Goal: Task Accomplishment & Management: Use online tool/utility

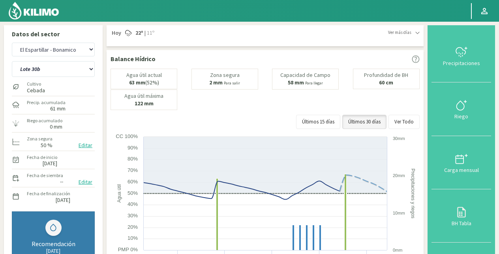
select select "70: Object"
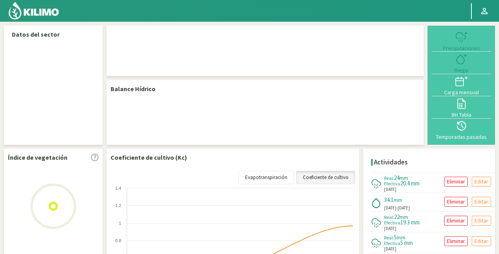
select select "2: Object"
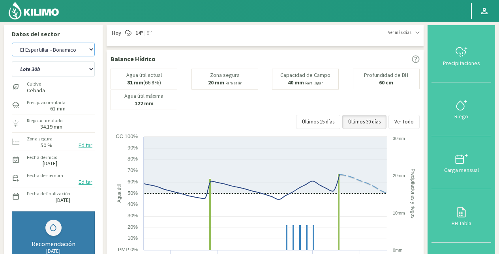
click at [66, 48] on select "El Espartillar - [PERSON_NAME] Las Horquetas" at bounding box center [53, 50] width 83 height 14
click at [12, 43] on select "El Espartillar - [PERSON_NAME] Las Horquetas" at bounding box center [53, 50] width 83 height 14
select select "3: Object"
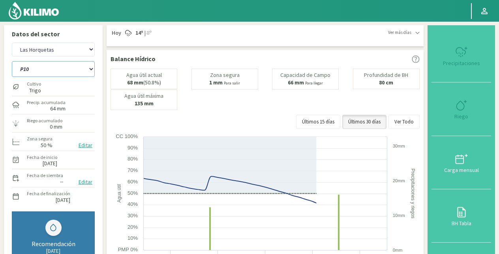
click at [55, 72] on select "P10 P12 P14 P1a P1c P2a P2b P3a P3c P4c P5b P5c P6c P7c P8a P8b" at bounding box center [53, 69] width 83 height 16
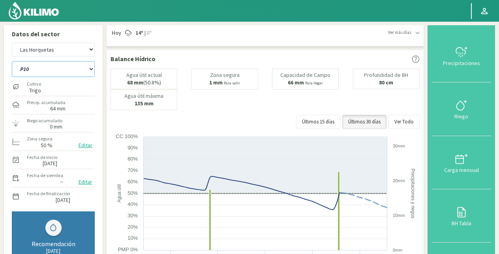
select select "10: Object"
click at [12, 61] on select "P10 P12 P14 P1a P1c P2a P2b P3a P3c P4c P5b P5c P6c P7c P8a P8b" at bounding box center [53, 69] width 83 height 16
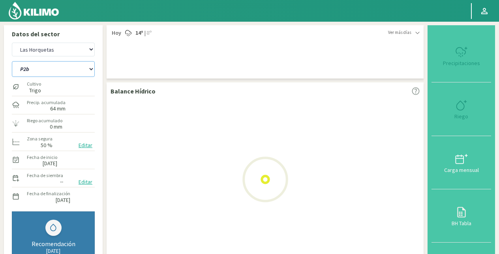
select select "5: Object"
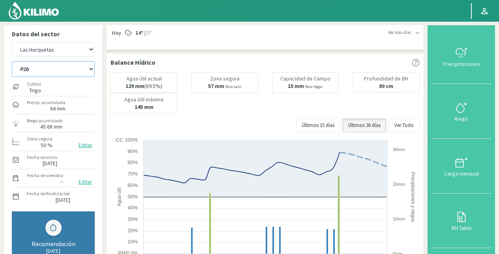
click at [79, 71] on select "P10 P12 P14 P1a P1c P2a P2b P3a P3c P4c P5b P5c P6c P7c P8a P8b" at bounding box center [53, 69] width 83 height 16
select select "28: Object"
click at [12, 61] on select "P10 P12 P14 P1a P1c P2a P2b P3a P3c P4c P5b P5c P6c P7c P8a P8b" at bounding box center [53, 69] width 83 height 16
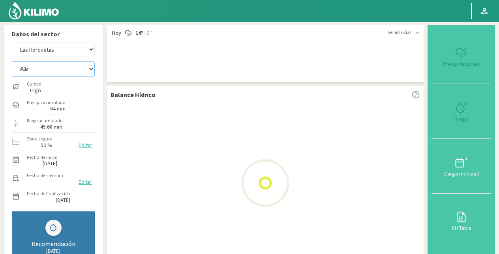
select select "7: Object"
select select "44: Object"
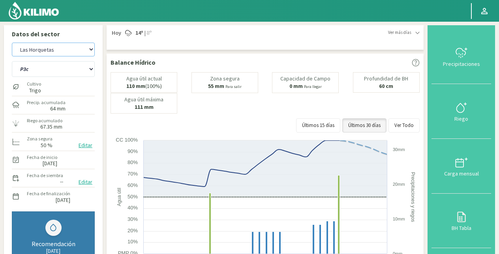
click at [67, 44] on select "El Espartillar - [PERSON_NAME] Las Horquetas" at bounding box center [53, 50] width 83 height 14
click at [12, 43] on select "El Espartillar - [PERSON_NAME] Las Horquetas" at bounding box center [53, 50] width 83 height 14
click at [50, 72] on select "P10 P12 P14 P1a P1c P2a P2b P3a P3c P4c P5b P5c P6c P7c P8a P8b" at bounding box center [53, 69] width 83 height 16
select select "8: Object"
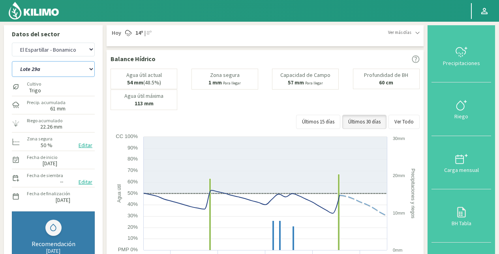
select select "53: Object"
click at [12, 61] on select "Lote 29a Lote 29c Lote 30b Lote 30c" at bounding box center [53, 69] width 83 height 16
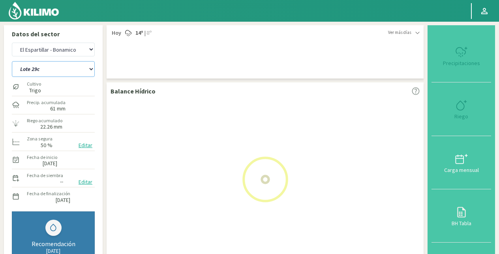
select select "10: Object"
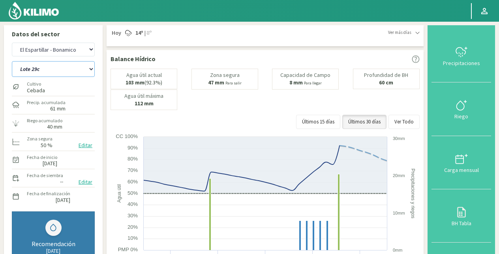
click at [54, 66] on select "Lote 29a Lote 29c Lote 30b Lote 30c" at bounding box center [53, 69] width 83 height 16
select select "59: Object"
click at [12, 61] on select "Lote 29a Lote 29c Lote 30b Lote 30c" at bounding box center [53, 69] width 83 height 16
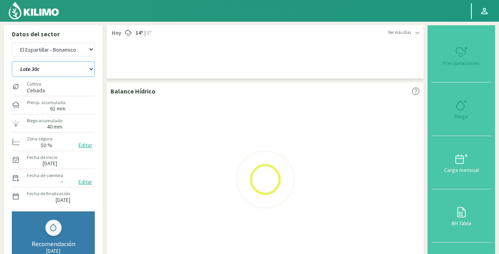
select select "12: Object"
select select "63: Object"
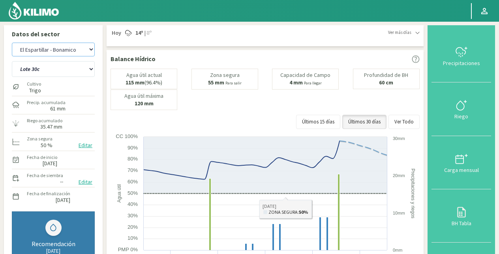
click at [66, 54] on select "El Espartillar - [PERSON_NAME] Las Horquetas" at bounding box center [53, 50] width 83 height 14
click at [12, 43] on select "El Espartillar - [PERSON_NAME] Las Horquetas" at bounding box center [53, 50] width 83 height 14
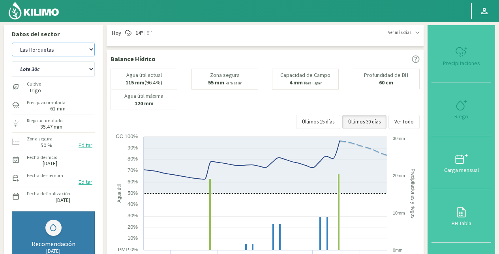
select select "15: Object"
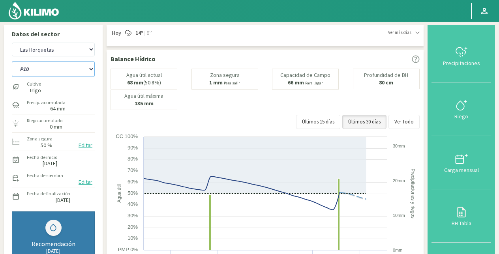
click at [49, 66] on select "P10 P12 P14 P1a P1c P2a P2b P3a P3c P4c P5b P5c P6c P7c P8a P8b" at bounding box center [53, 69] width 83 height 16
select select "73: Object"
click at [12, 61] on select "P10 P12 P14 P1a P1c P2a P2b P3a P3c P4c P5b P5c P6c P7c P8a P8b" at bounding box center [53, 69] width 83 height 16
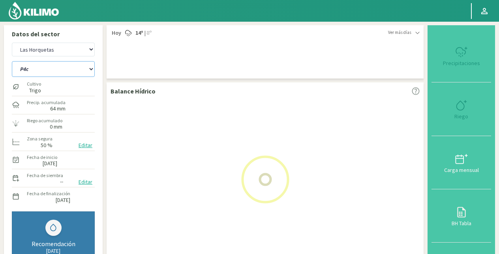
select select "17: Object"
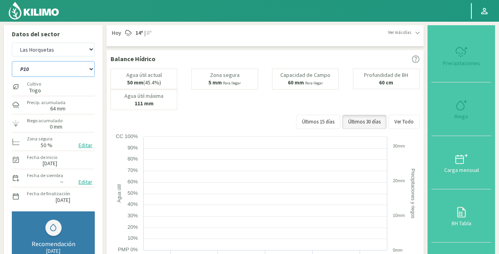
select select "89: Object"
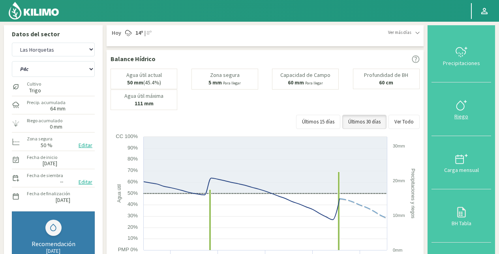
click at [460, 109] on icon at bounding box center [461, 105] width 8 height 9
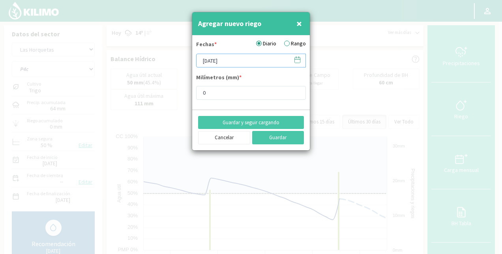
click at [235, 66] on input "[DATE]" at bounding box center [251, 61] width 110 height 14
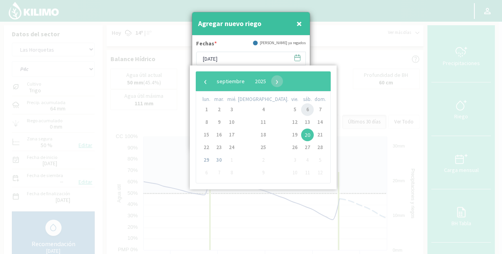
click at [301, 107] on span "6" at bounding box center [307, 109] width 13 height 13
type input "[DATE]"
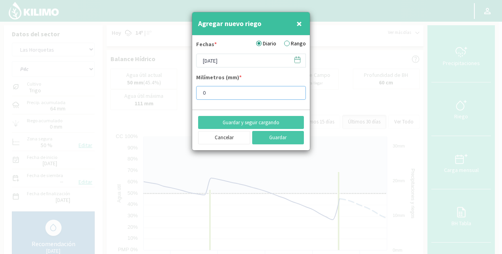
drag, startPoint x: 215, startPoint y: 89, endPoint x: 172, endPoint y: 101, distance: 44.8
click at [172, 101] on div "Agregar nuevo riego × Fechas * Diario Rango [DATE] Milímetros (mm) * 0 Guardar …" at bounding box center [251, 127] width 502 height 254
type input "14.69"
click at [267, 119] on button "Guardar y seguir cargando" at bounding box center [251, 122] width 106 height 13
click at [291, 44] on label "Rango" at bounding box center [295, 43] width 22 height 8
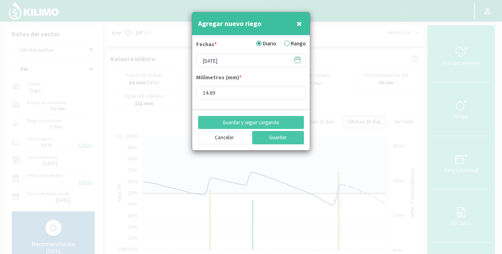
click at [0, 0] on input "Rango" at bounding box center [0, 0] width 0 height 0
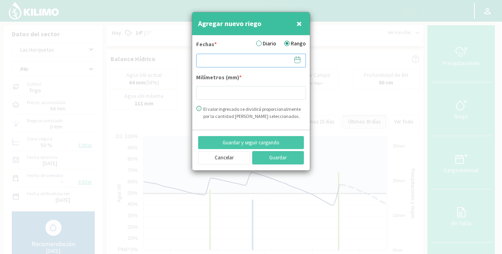
click at [230, 62] on input at bounding box center [251, 61] width 110 height 14
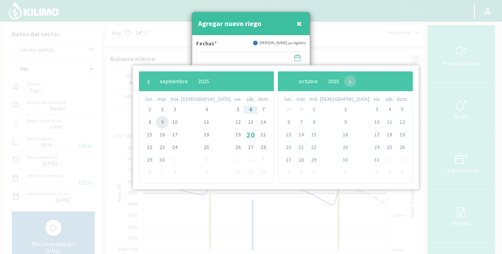
click at [169, 123] on span "9" at bounding box center [162, 122] width 13 height 13
click at [244, 119] on span "13" at bounding box center [250, 122] width 13 height 13
type input "[DATE] - [DATE]"
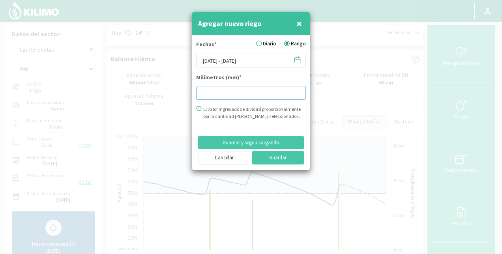
click at [227, 92] on input "number" at bounding box center [251, 93] width 110 height 14
type input "46.12"
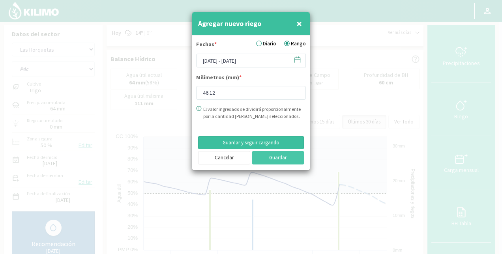
click at [269, 141] on button "Guardar y seguir cargando" at bounding box center [251, 142] width 106 height 13
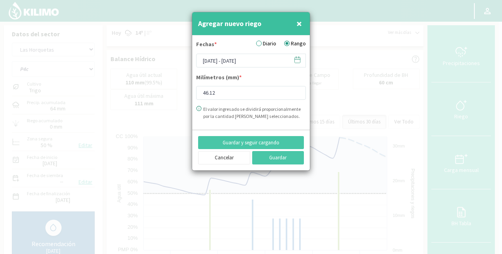
click at [265, 42] on label "Diario" at bounding box center [266, 43] width 20 height 8
click at [0, 0] on input "Diario" at bounding box center [0, 0] width 0 height 0
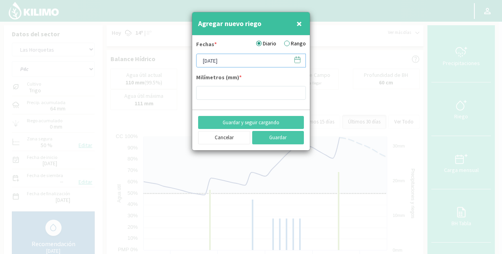
click at [226, 66] on input "[DATE]" at bounding box center [251, 61] width 110 height 14
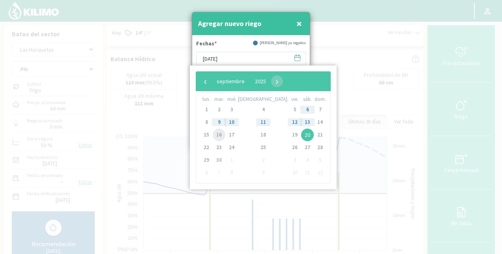
click at [220, 135] on span "16" at bounding box center [219, 135] width 13 height 13
type input "[DATE]"
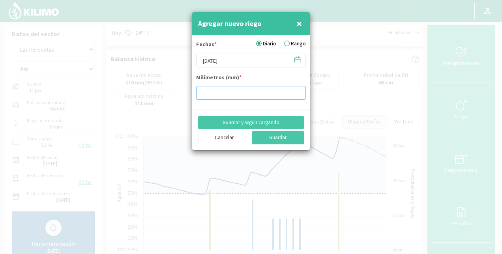
click at [226, 88] on input "number" at bounding box center [251, 93] width 110 height 14
type input "11.84"
click at [274, 139] on button "Guardar" at bounding box center [278, 137] width 52 height 13
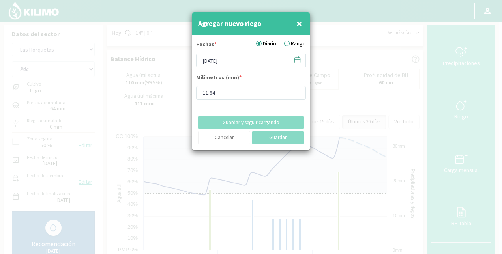
type input "[DATE]"
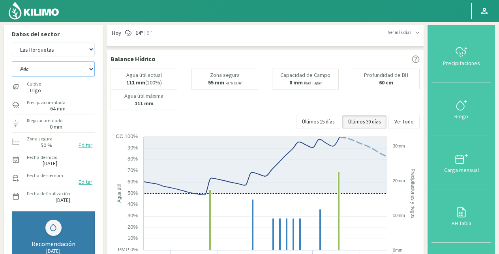
click at [45, 66] on select "P10 P12 P14 P1a P1c P2a P2b P3a P3c P4c P5b P5c P6c P7c P8a P8b" at bounding box center [53, 69] width 83 height 16
select select "82: Object"
click at [12, 61] on select "P10 P12 P14 P1a P1c P2a P2b P3a P3c P4c P5b P5c P6c P7c P8a P8b" at bounding box center [53, 69] width 83 height 16
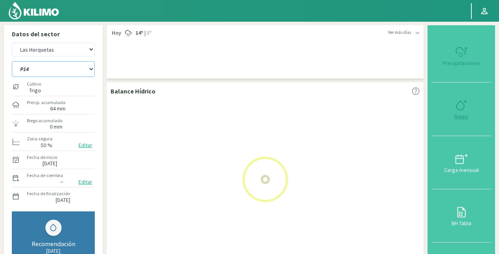
select select "19: Object"
select select "98: Object"
